Goal: Communication & Community: Answer question/provide support

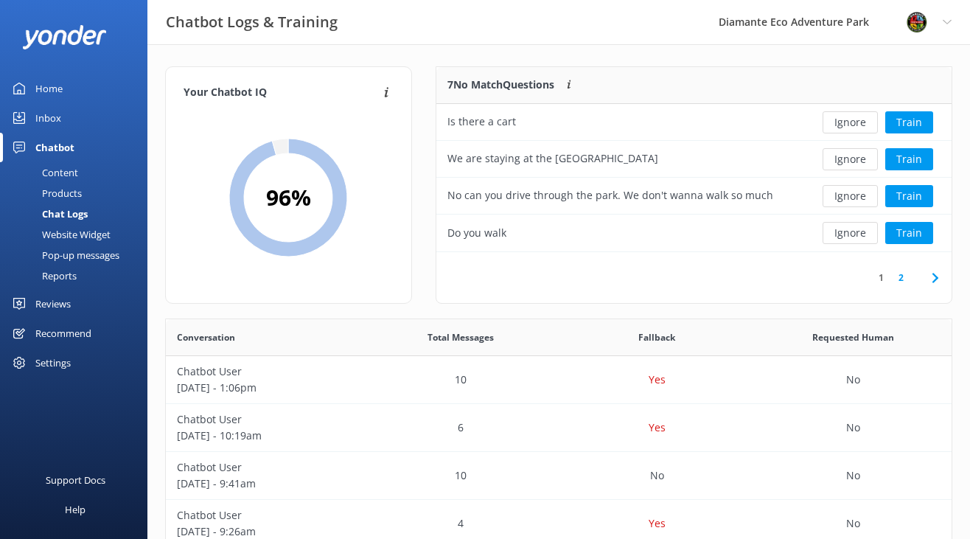
scroll to position [517, 786]
click at [909, 154] on button "Train" at bounding box center [910, 159] width 48 height 22
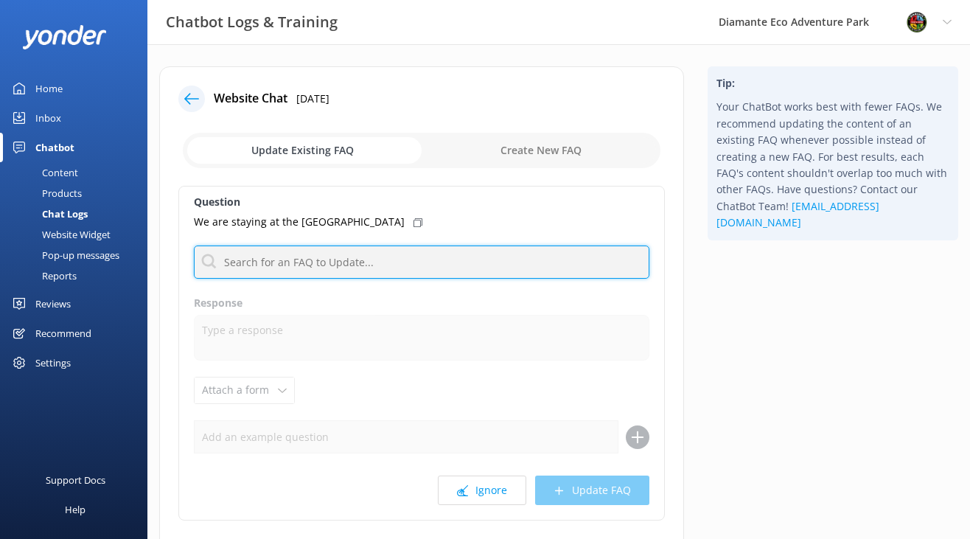
click at [271, 260] on input "text" at bounding box center [422, 262] width 456 height 33
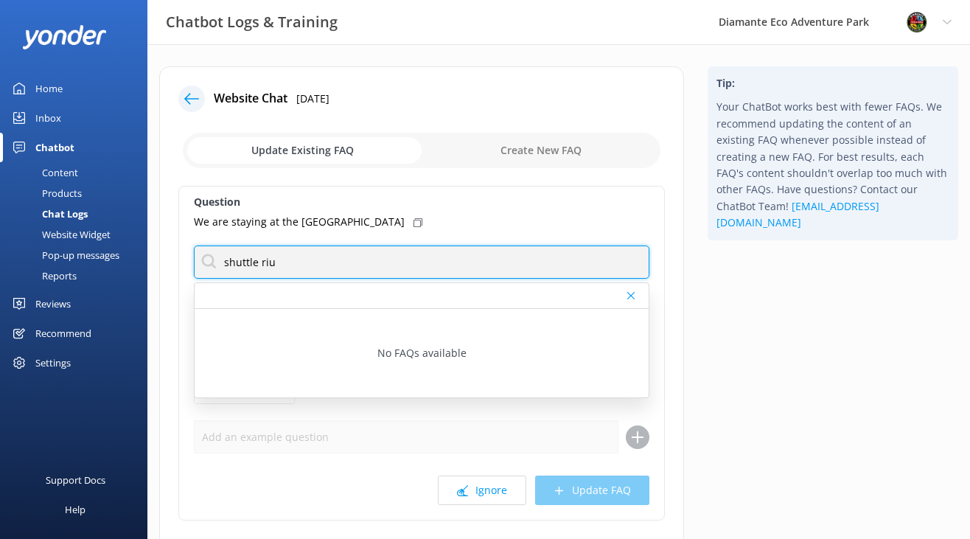
drag, startPoint x: 262, startPoint y: 265, endPoint x: 197, endPoint y: 266, distance: 64.9
click at [197, 266] on input "shuttle riu" at bounding box center [422, 262] width 456 height 33
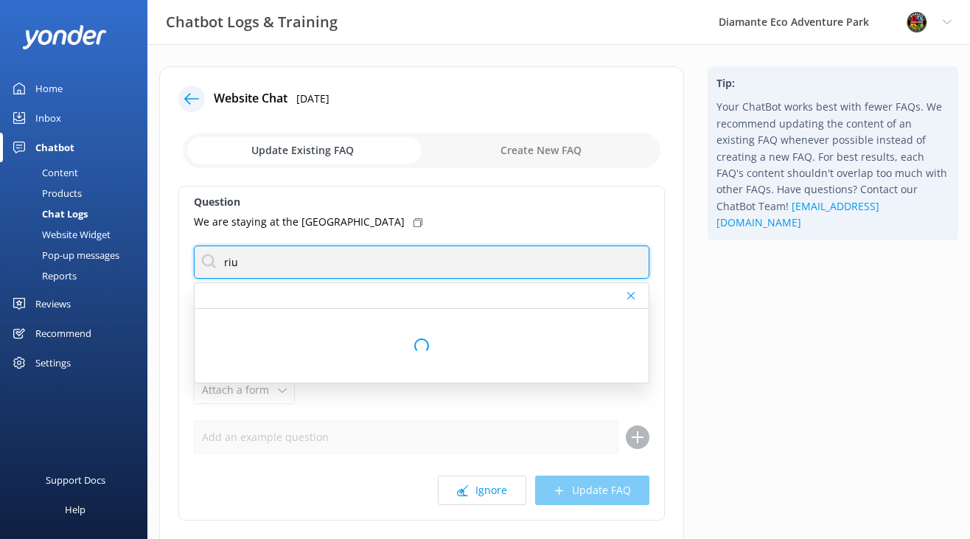
type input "riu"
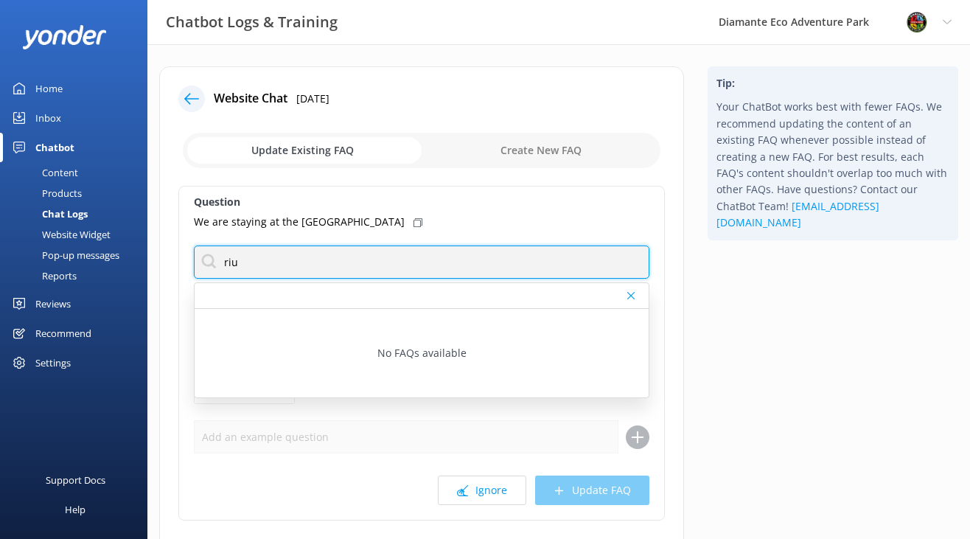
drag, startPoint x: 244, startPoint y: 261, endPoint x: 193, endPoint y: 260, distance: 50.9
click at [194, 260] on input "riu" at bounding box center [422, 262] width 456 height 33
type input "complimentar"
drag, startPoint x: 332, startPoint y: 264, endPoint x: 216, endPoint y: 266, distance: 115.8
click at [216, 266] on input "complimentar" at bounding box center [422, 262] width 456 height 33
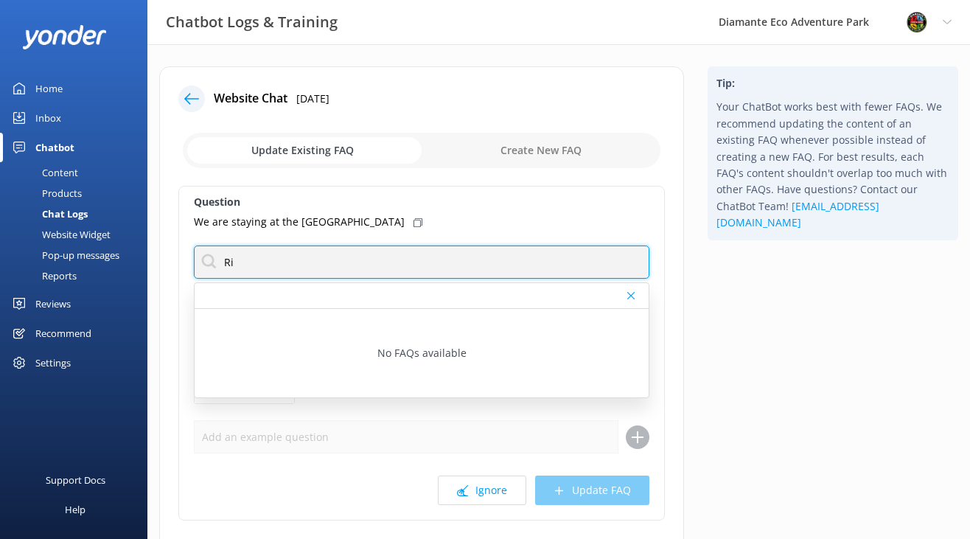
type input "R"
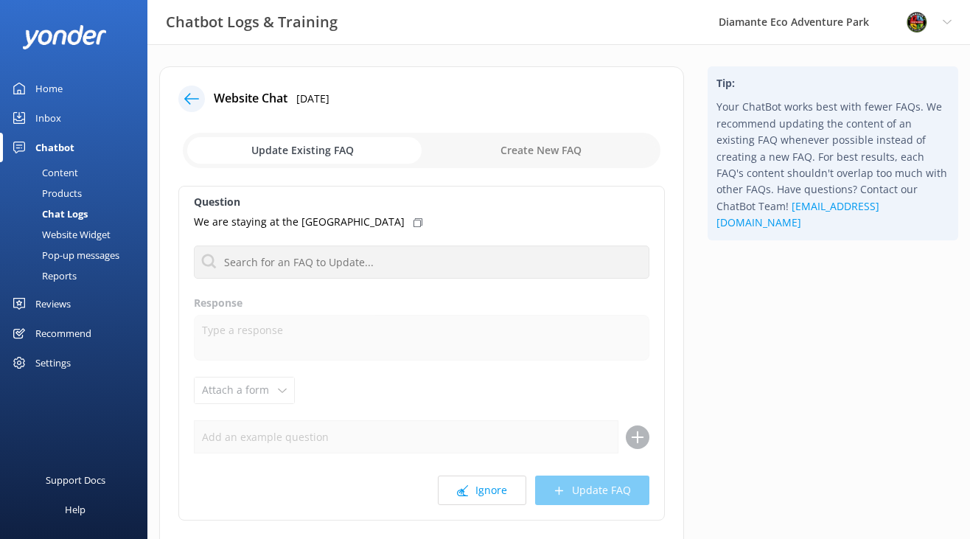
click at [538, 150] on input "checkbox" at bounding box center [422, 150] width 478 height 35
checkbox input "true"
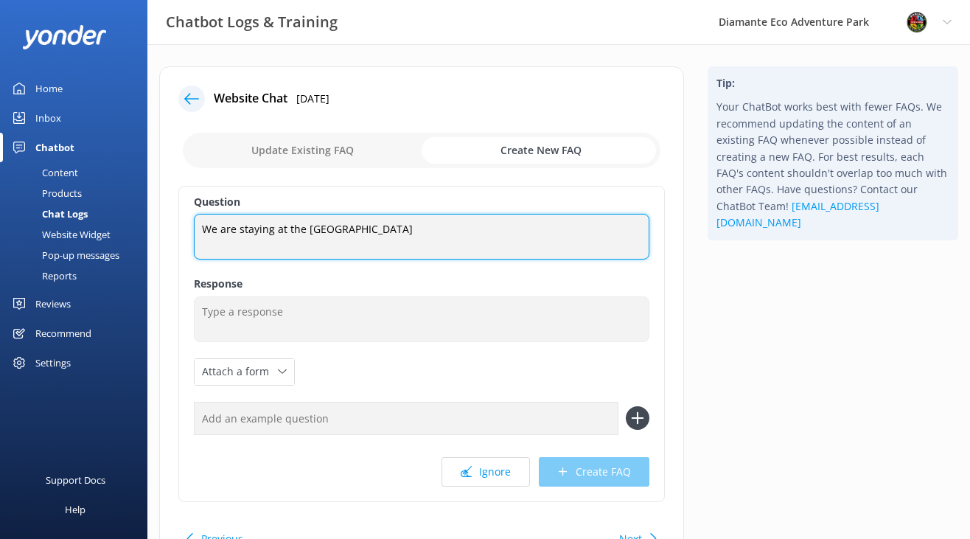
drag, startPoint x: 316, startPoint y: 229, endPoint x: 168, endPoint y: 229, distance: 147.5
click at [168, 229] on div "Website Chat [DATE] Update Existing FAQ Create New FAQ Question We are staying …" at bounding box center [421, 321] width 525 height 510
paste textarea "If you are staying at the [GEOGRAPHIC_DATA], we offer a complimentary shuttle s…"
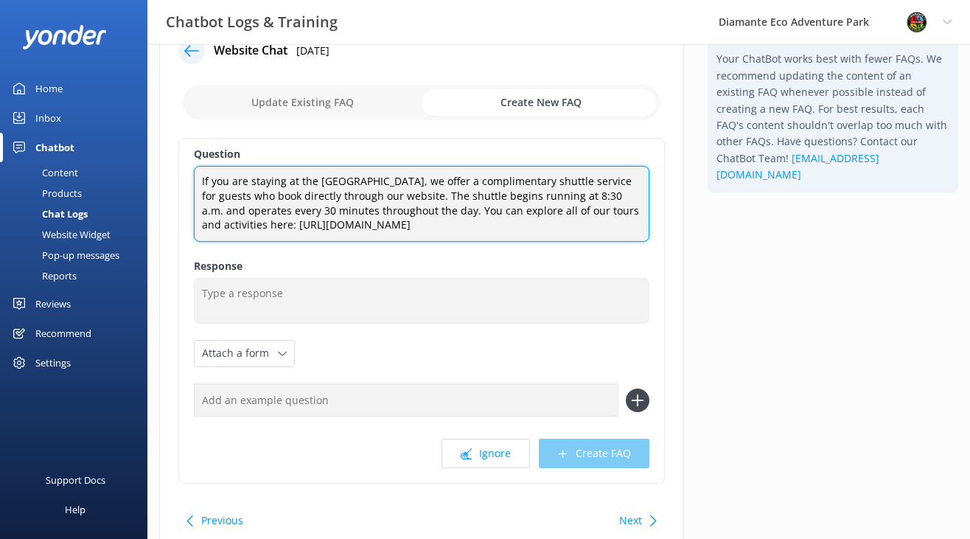
scroll to position [52, 0]
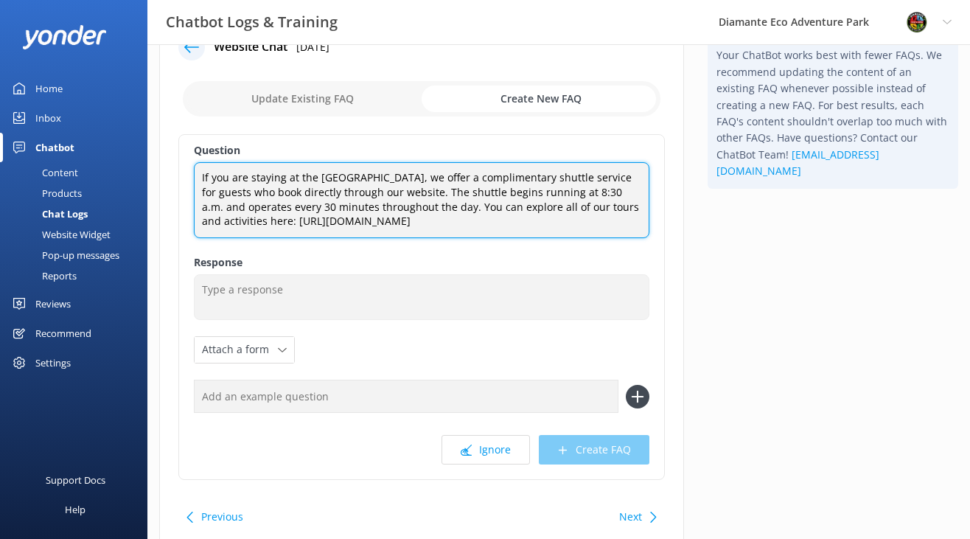
type textarea "If you are staying at the [GEOGRAPHIC_DATA], we offer a complimentary shuttle s…"
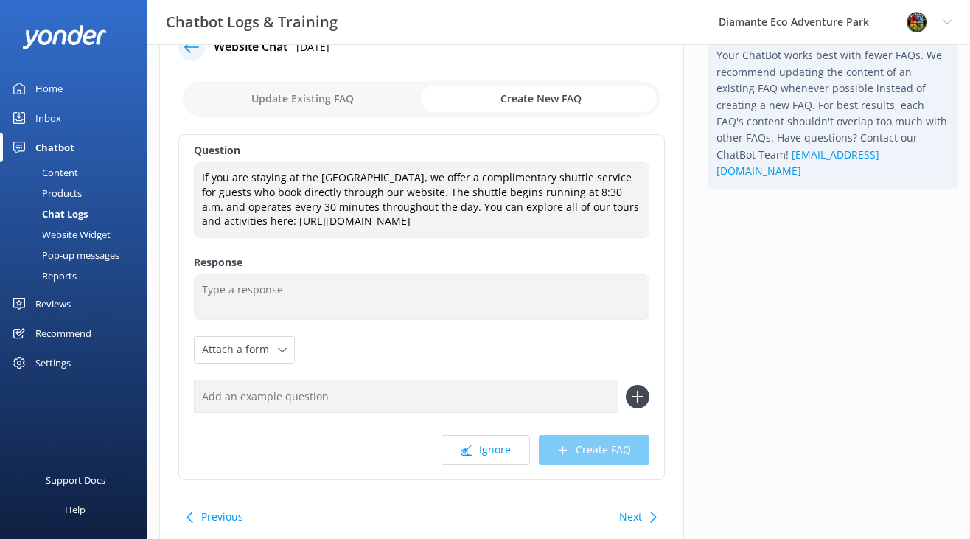
click at [605, 463] on div "Ignore Create FAQ" at bounding box center [422, 449] width 456 height 29
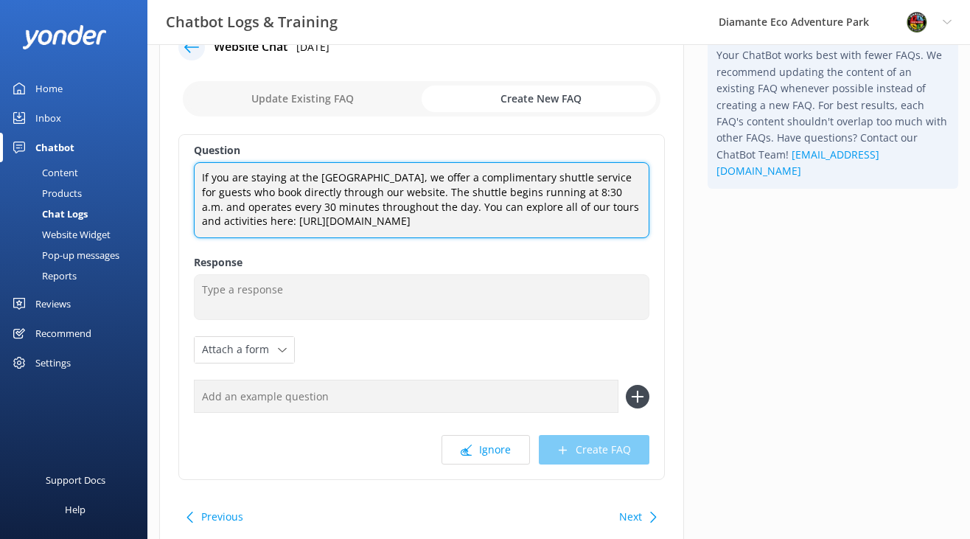
click at [515, 216] on textarea "If you are staying at the [GEOGRAPHIC_DATA], we offer a complimentary shuttle s…" at bounding box center [422, 199] width 456 height 75
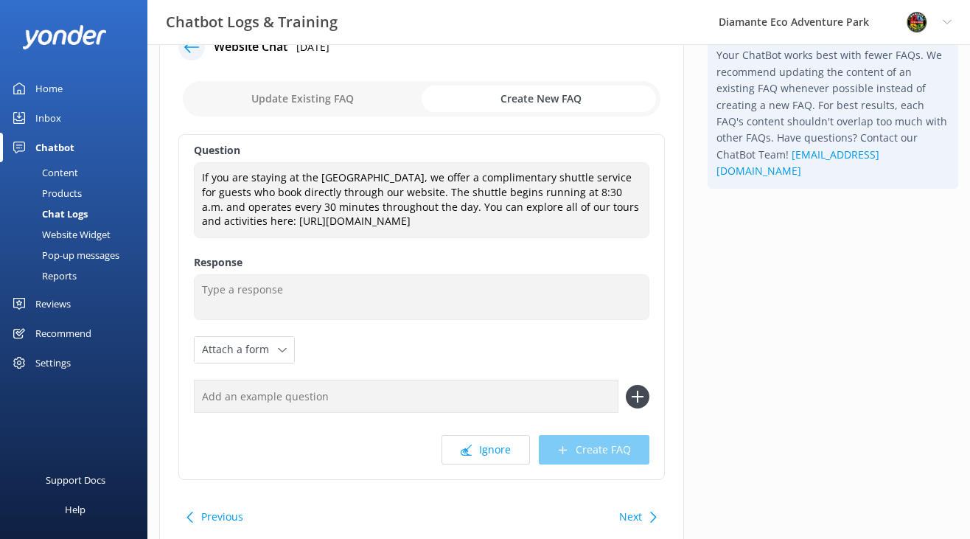
click at [712, 229] on div "Tip: Your ChatBot works best with fewer FAQs. We recommend updating the content…" at bounding box center [833, 292] width 274 height 555
click at [537, 98] on input "checkbox" at bounding box center [422, 98] width 478 height 35
checkbox input "false"
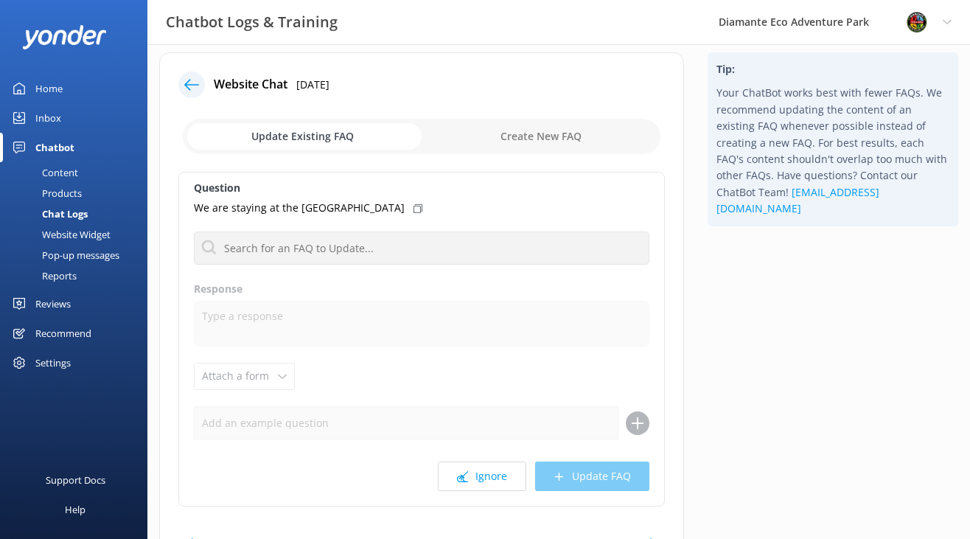
scroll to position [10, 0]
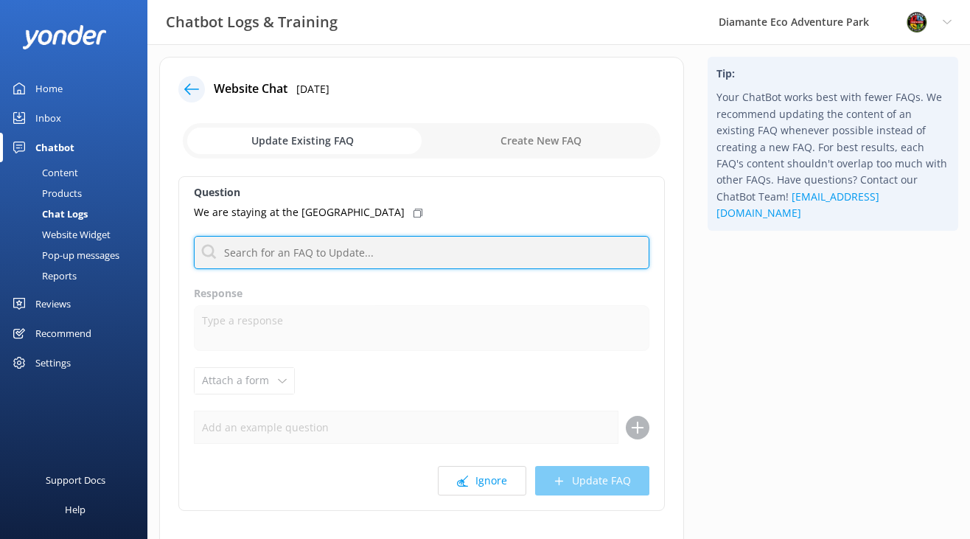
click at [245, 257] on input "text" at bounding box center [422, 252] width 456 height 33
paste input "If you are staying at the [GEOGRAPHIC_DATA], we offer a complimentary shuttle s…"
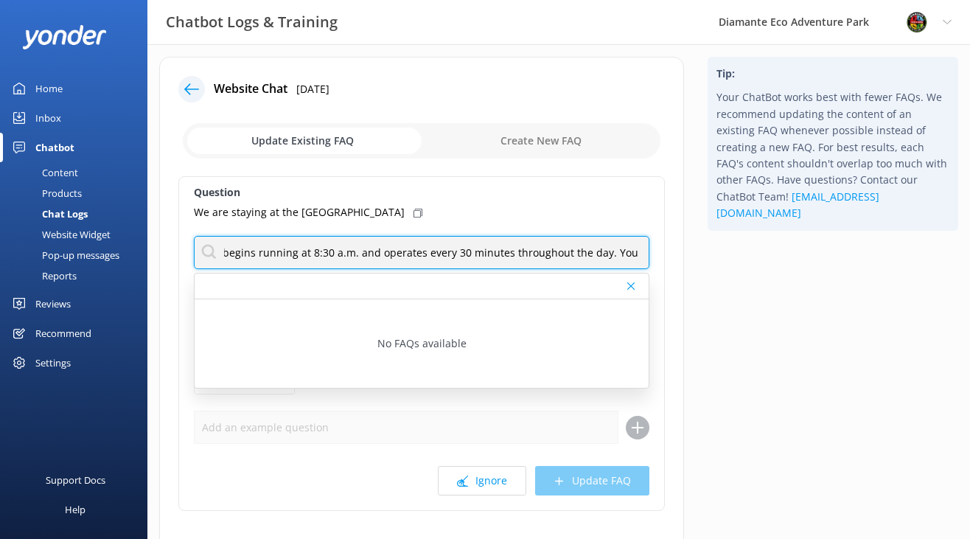
scroll to position [0, 0]
type input "If you are staying at the [GEOGRAPHIC_DATA], we offer a complimentary shuttle s…"
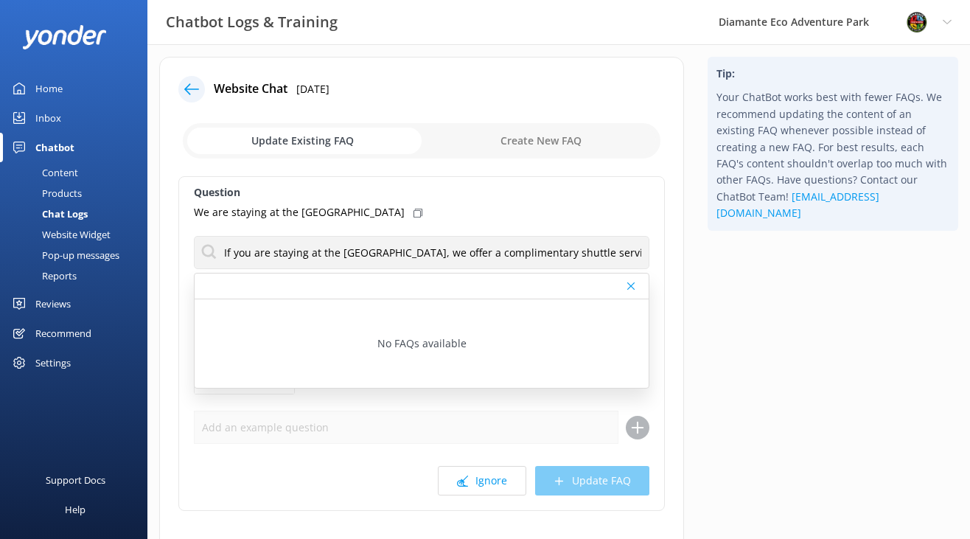
click at [646, 307] on div "No FAQs available" at bounding box center [422, 343] width 454 height 88
click at [723, 328] on div "Tip: Your ChatBot works best with fewer FAQs. We recommend updating the content…" at bounding box center [833, 328] width 274 height 543
click at [792, 251] on div "Tip: Your ChatBot works best with fewer FAQs. We recommend updating the content…" at bounding box center [833, 328] width 274 height 543
click at [584, 192] on label "Question" at bounding box center [422, 192] width 456 height 16
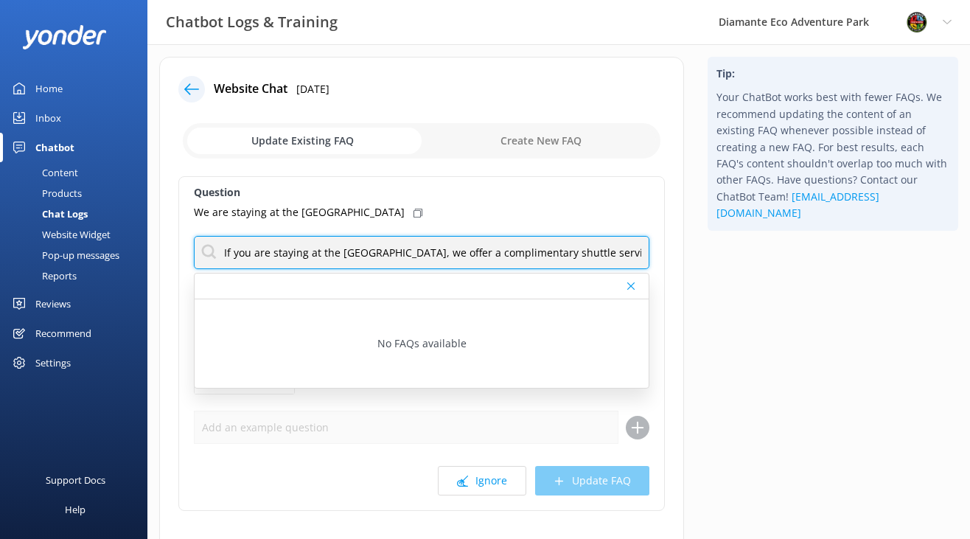
click at [352, 254] on input "If you are staying at the [GEOGRAPHIC_DATA], we offer a complimentary shuttle s…" at bounding box center [422, 252] width 456 height 33
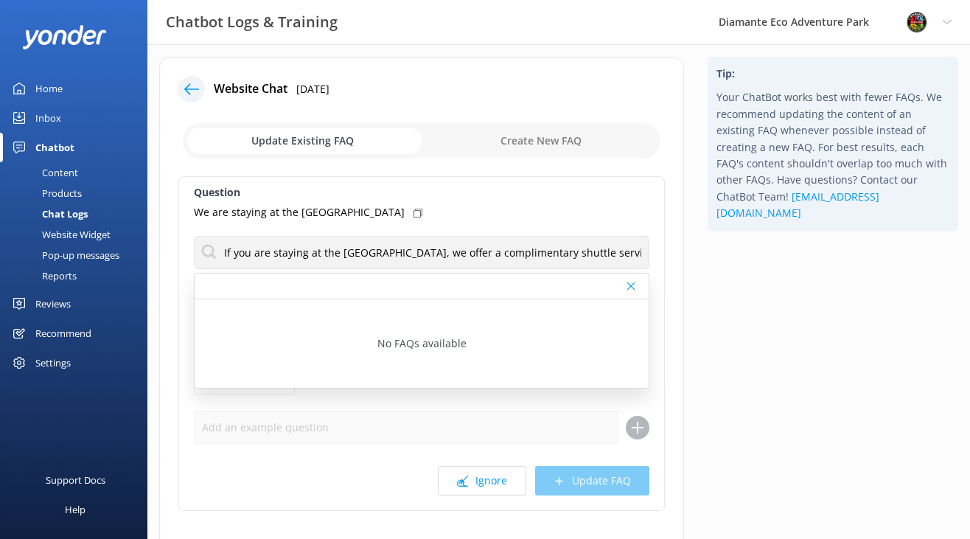
click at [737, 388] on div "Tip: Your ChatBot works best with fewer FAQs. We recommend updating the content…" at bounding box center [833, 328] width 274 height 543
click at [578, 469] on div "Ignore Update FAQ" at bounding box center [422, 480] width 456 height 29
